Goal: Transaction & Acquisition: Purchase product/service

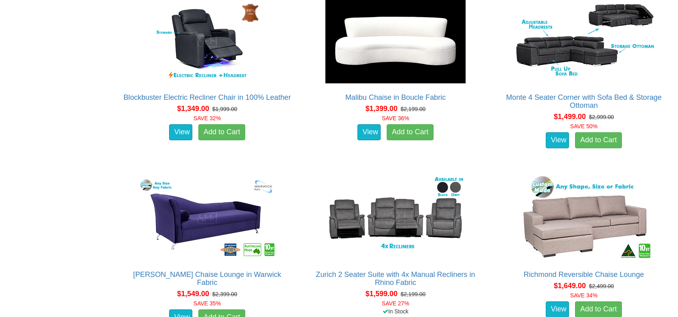
scroll to position [681, 0]
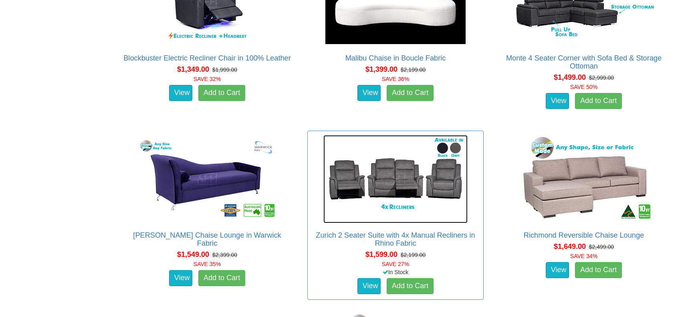
click at [385, 161] on img at bounding box center [395, 179] width 144 height 88
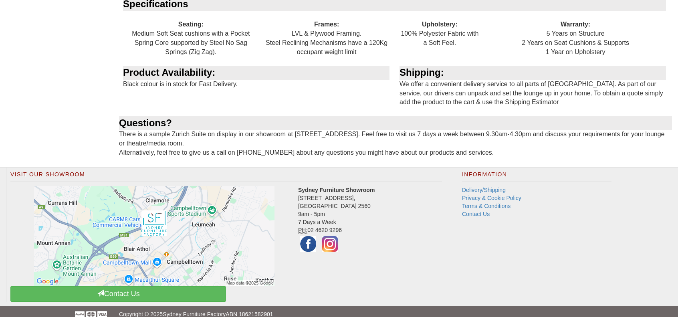
scroll to position [903, 0]
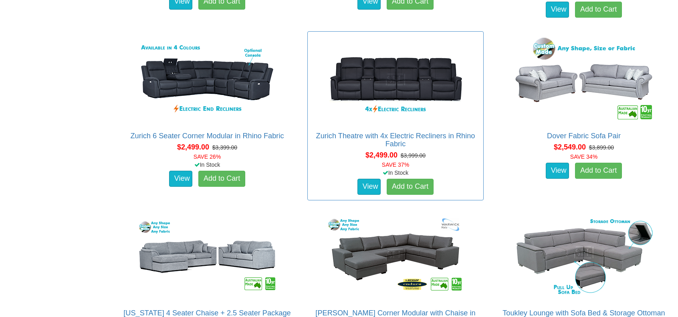
scroll to position [1922, 0]
